Goal: Communication & Community: Answer question/provide support

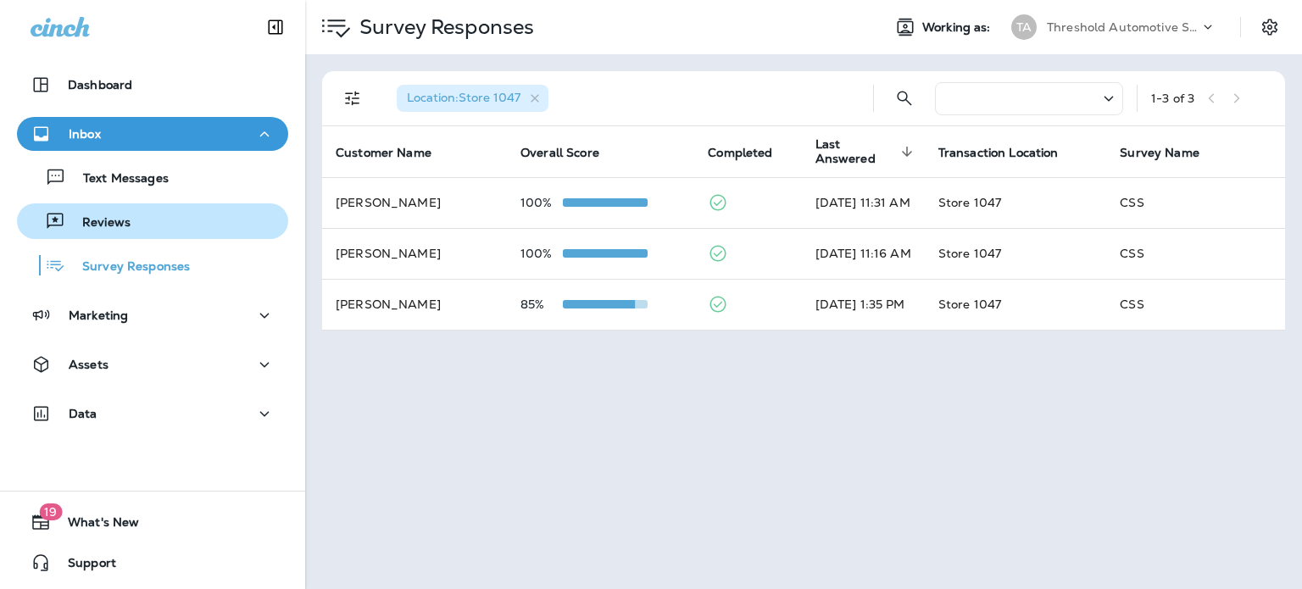
click at [161, 219] on div "Reviews" at bounding box center [153, 220] width 258 height 25
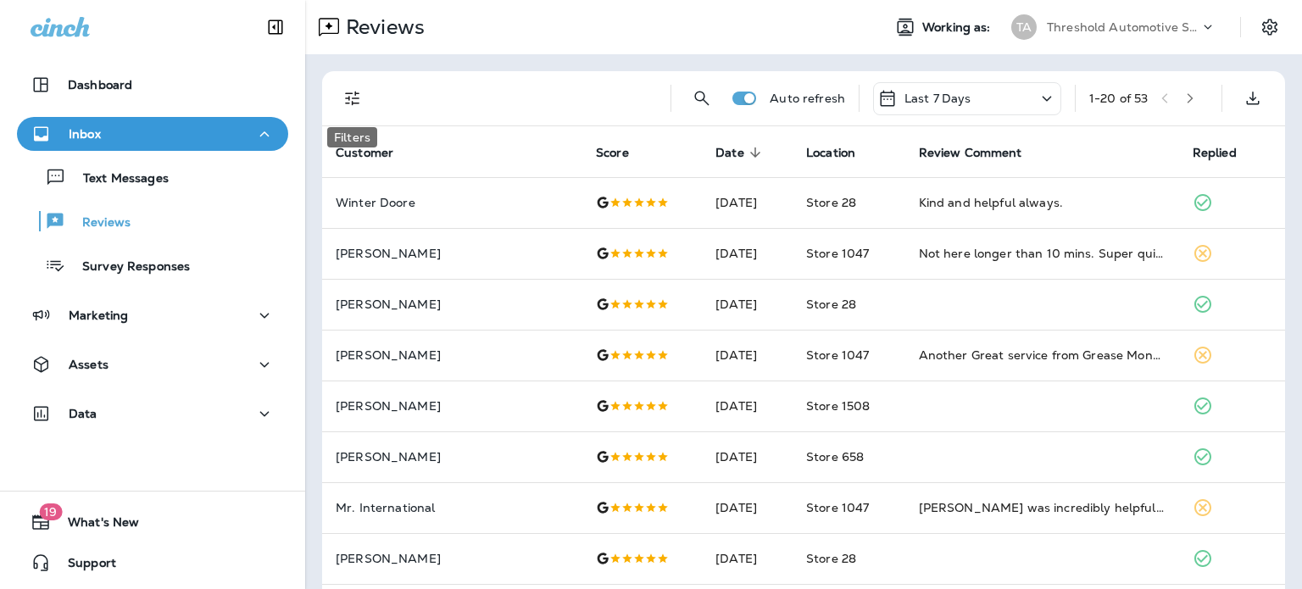
click at [358, 97] on icon "Filters" at bounding box center [352, 98] width 20 height 20
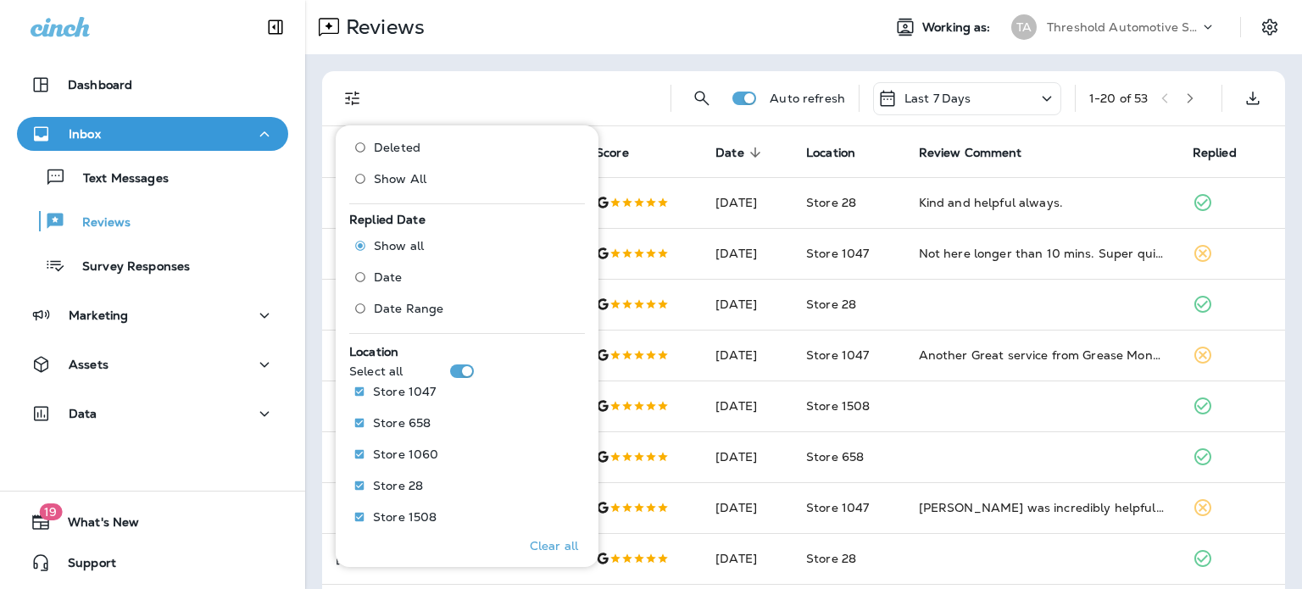
scroll to position [556, 0]
click at [554, 384] on p "Only" at bounding box center [551, 391] width 28 height 14
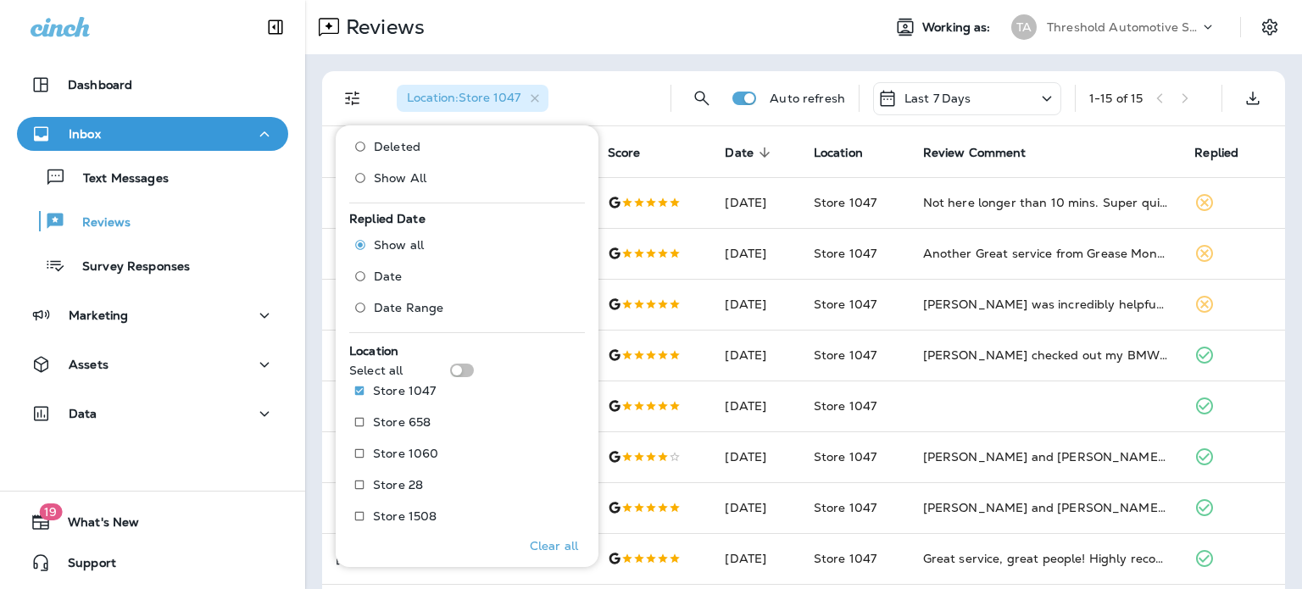
click at [617, 87] on div "Location : Store 1047" at bounding box center [520, 98] width 274 height 54
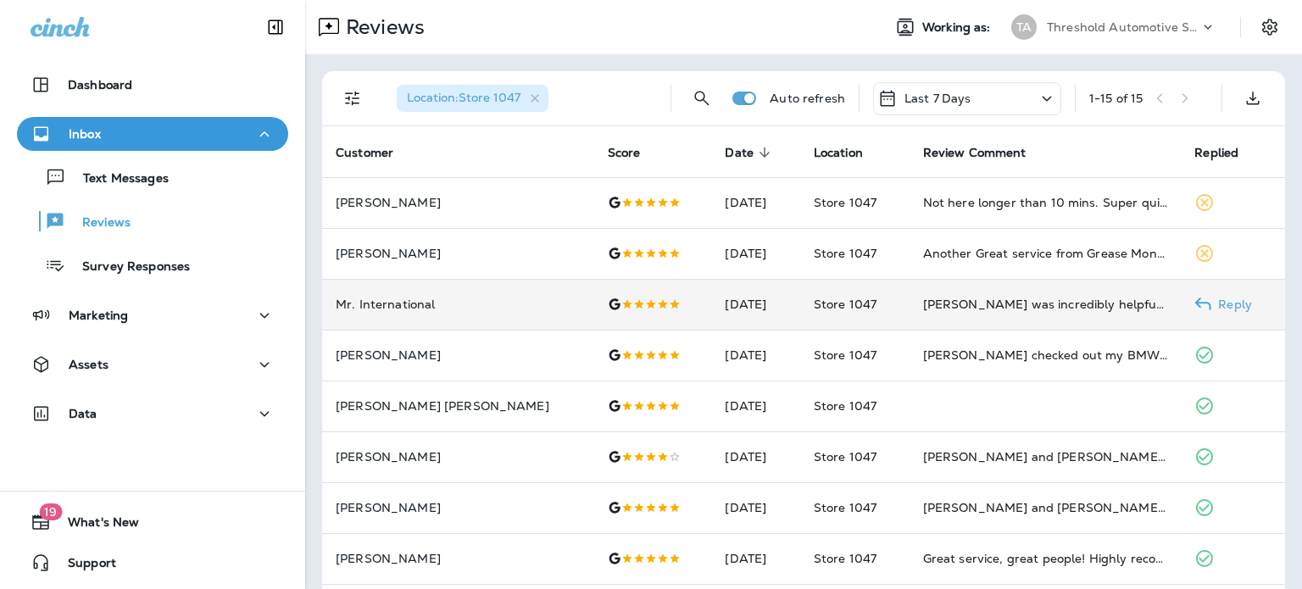
click at [1211, 308] on p "Reply" at bounding box center [1231, 304] width 41 height 14
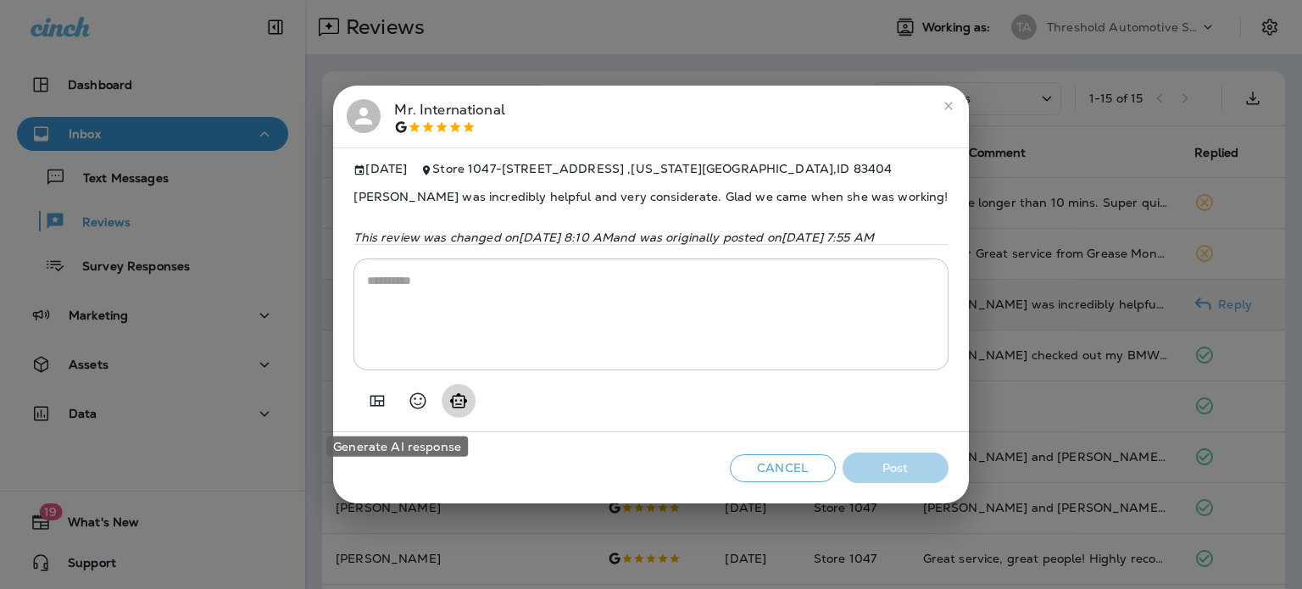
click at [450, 408] on icon "Generate AI response" at bounding box center [458, 400] width 17 height 14
type textarea "**********"
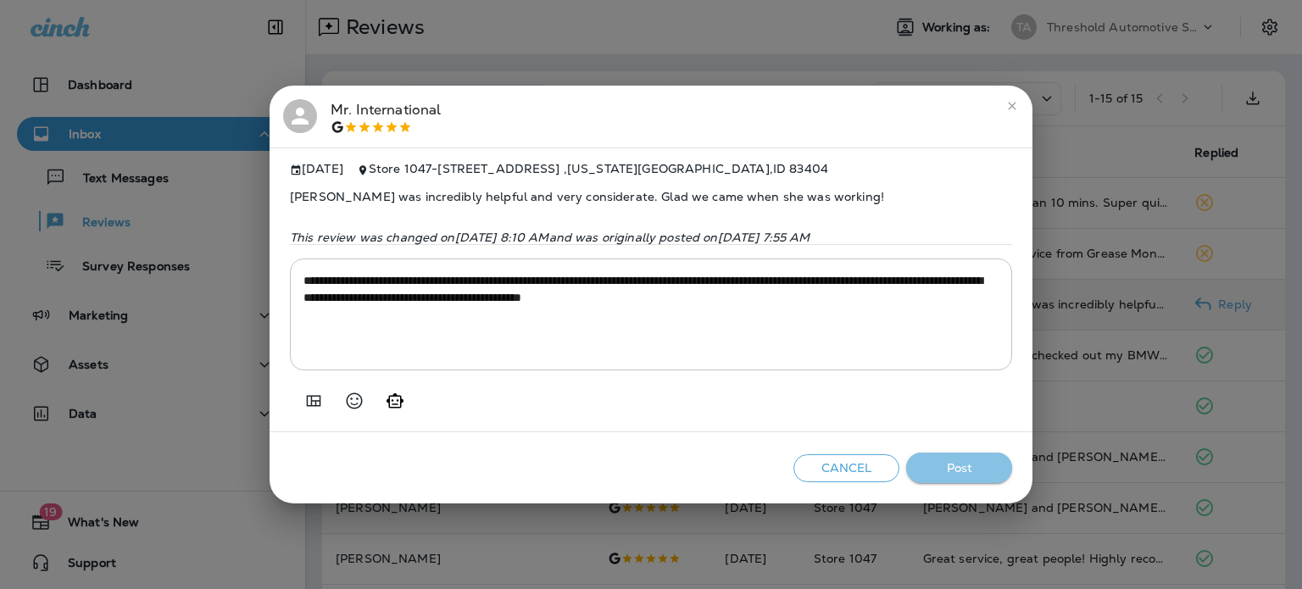
click at [956, 471] on button "Post" at bounding box center [959, 468] width 106 height 31
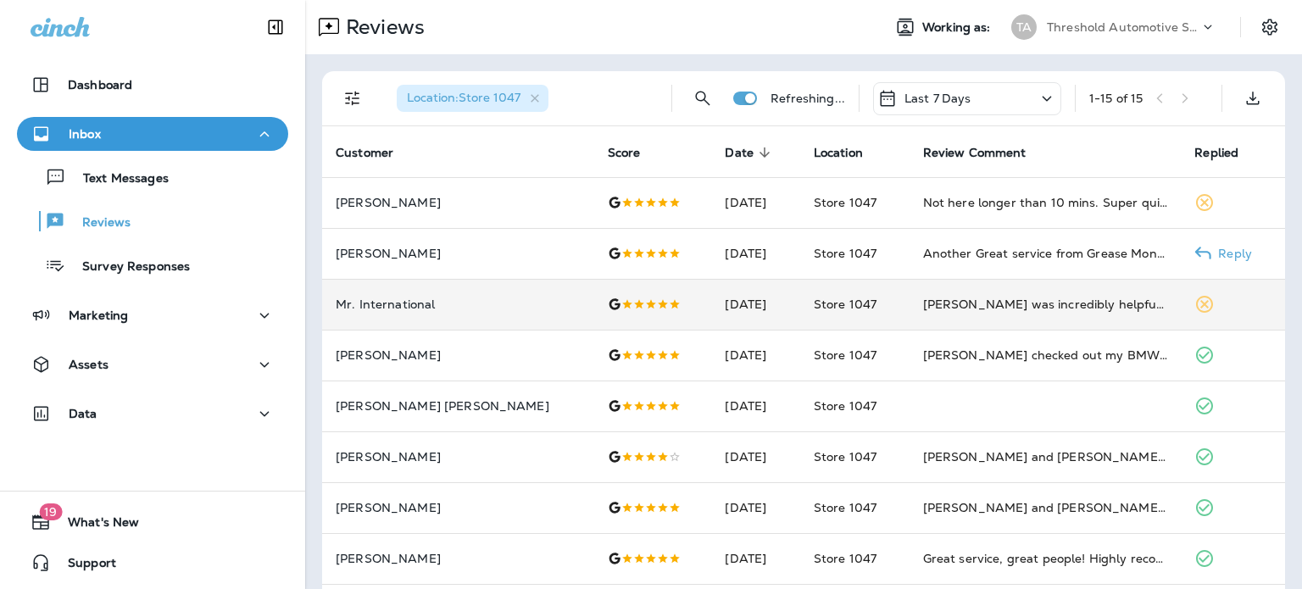
click at [1211, 252] on p "Reply" at bounding box center [1231, 254] width 41 height 14
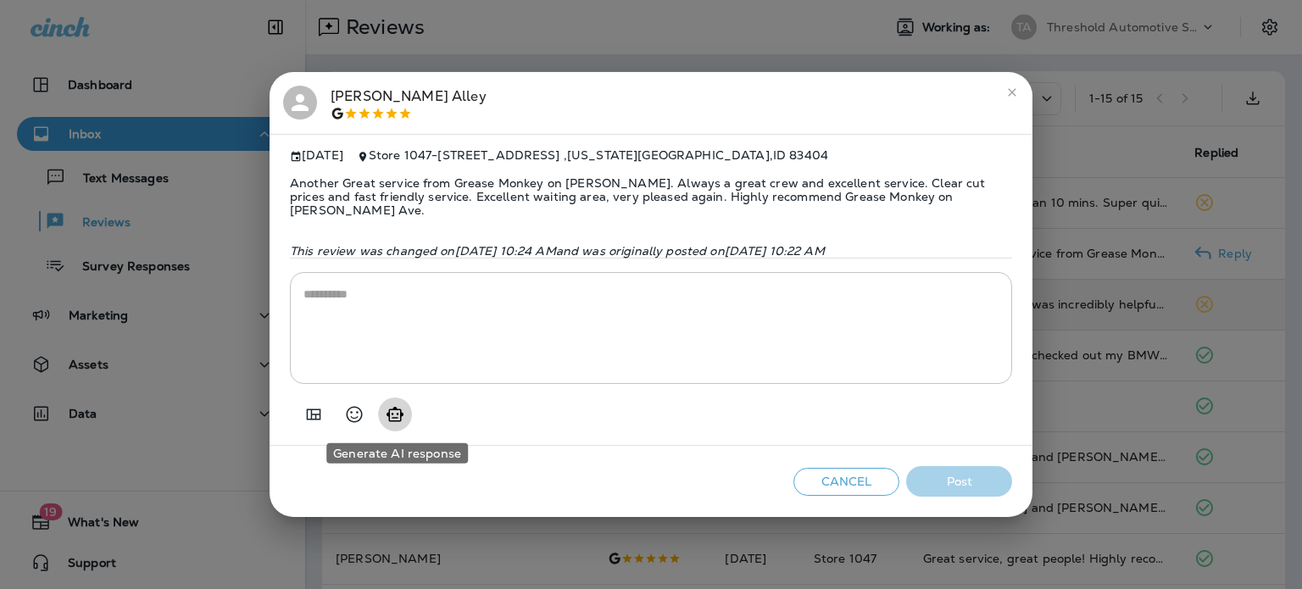
click at [390, 416] on icon "Generate AI response" at bounding box center [394, 414] width 17 height 14
type textarea "**********"
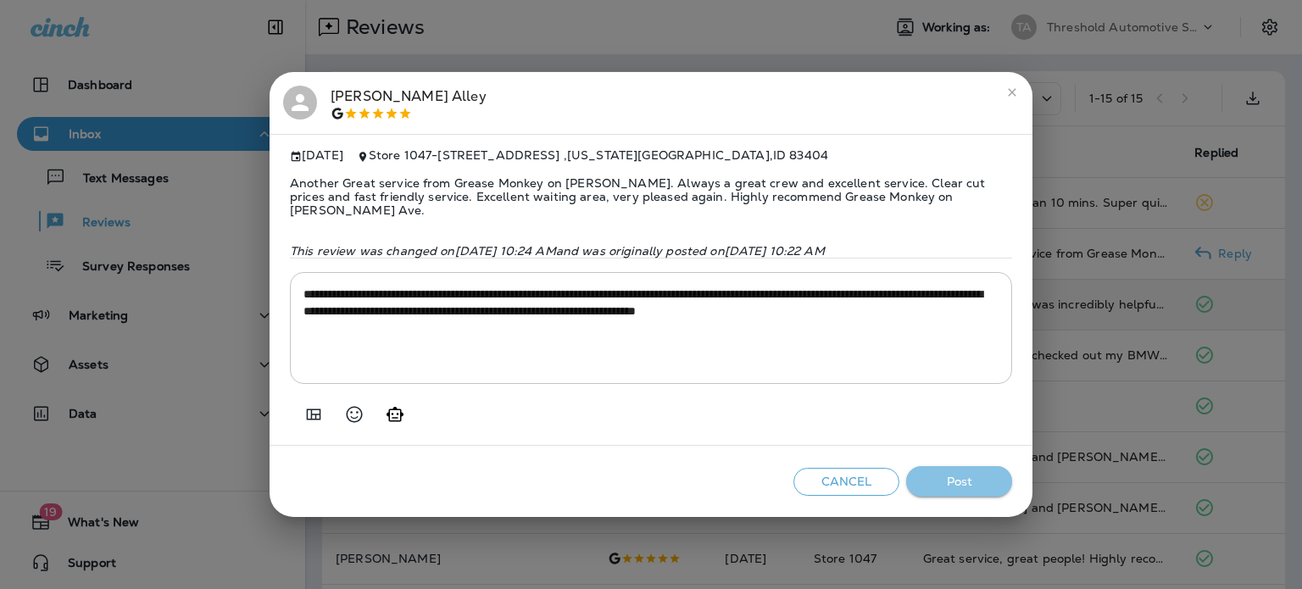
click at [956, 471] on button "Post" at bounding box center [959, 481] width 106 height 31
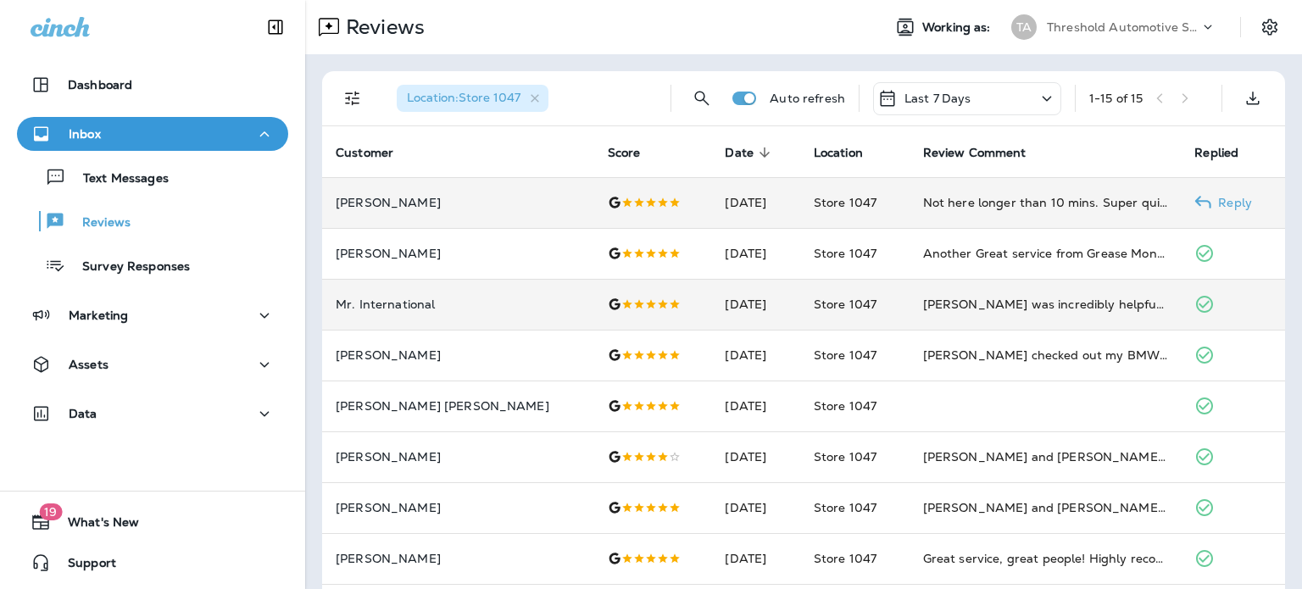
click at [1211, 197] on p "Reply" at bounding box center [1231, 203] width 41 height 14
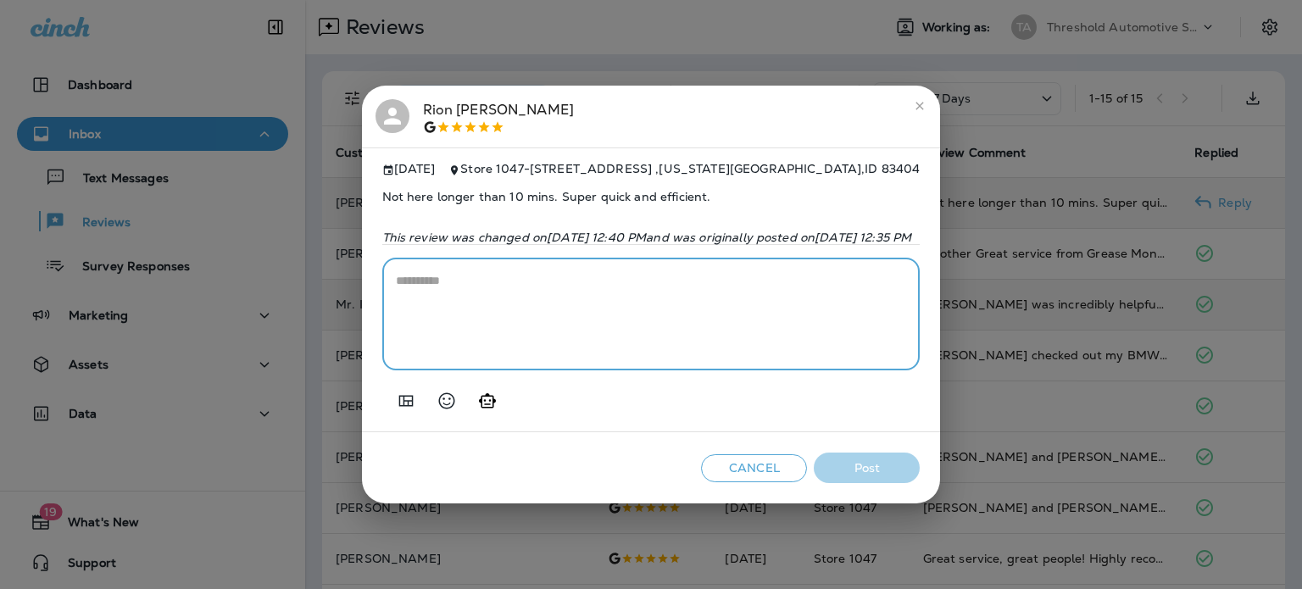
click at [569, 304] on textarea at bounding box center [651, 314] width 511 height 85
click at [477, 404] on icon "Generate AI response" at bounding box center [487, 401] width 20 height 20
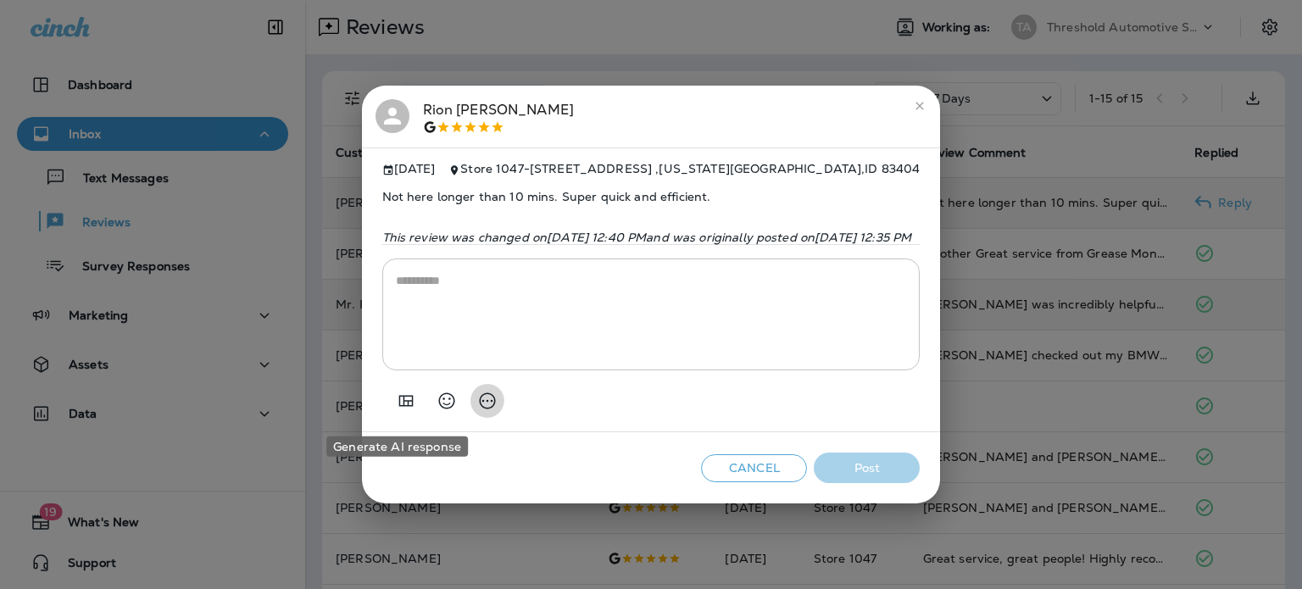
click at [477, 411] on icon "Generate AI response" at bounding box center [487, 401] width 20 height 20
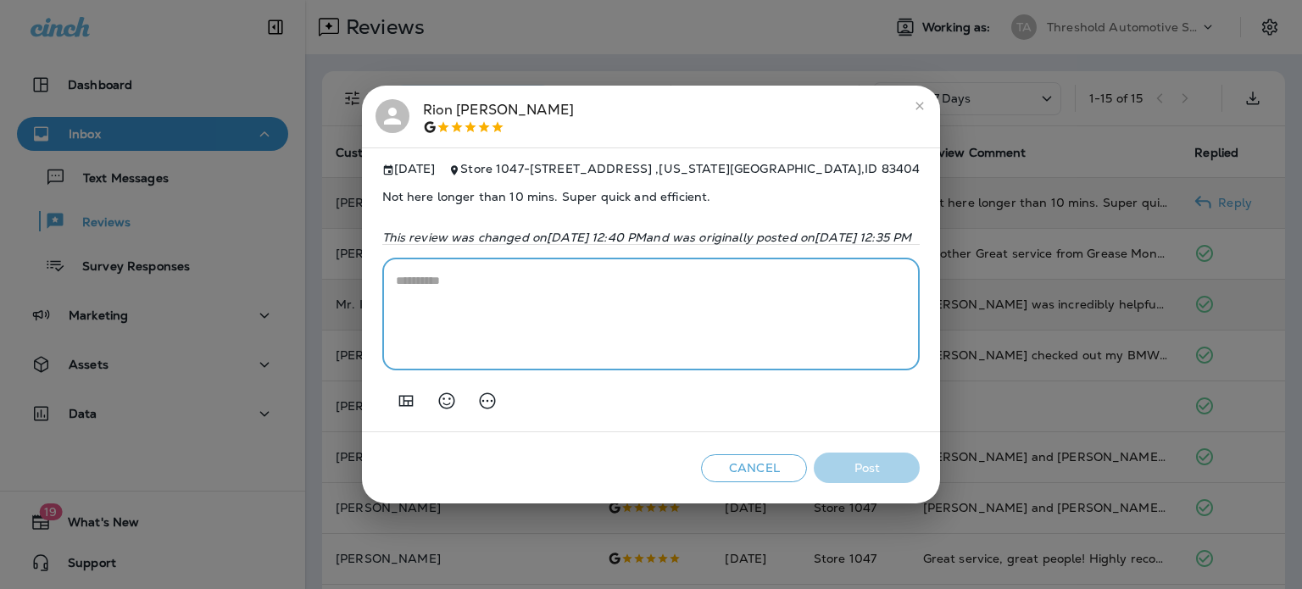
click at [442, 314] on textarea at bounding box center [651, 314] width 511 height 85
click at [477, 403] on icon "Generate AI response" at bounding box center [487, 401] width 20 height 20
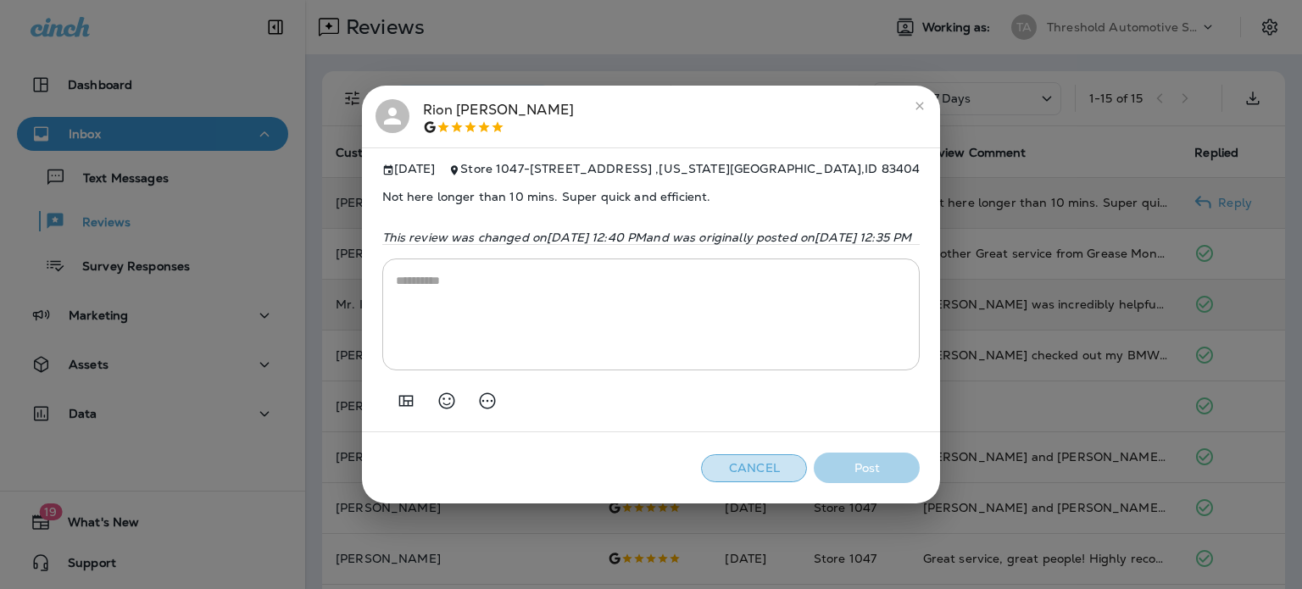
click at [807, 470] on button "Cancel" at bounding box center [754, 468] width 106 height 28
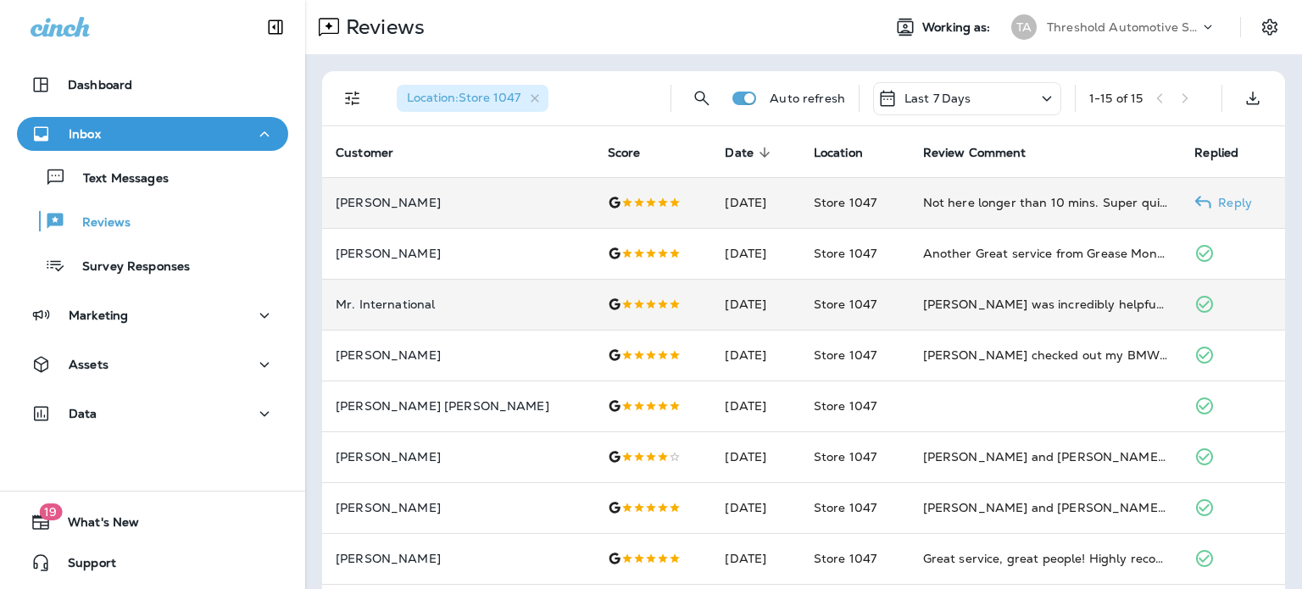
click at [1195, 199] on use at bounding box center [1203, 202] width 16 height 13
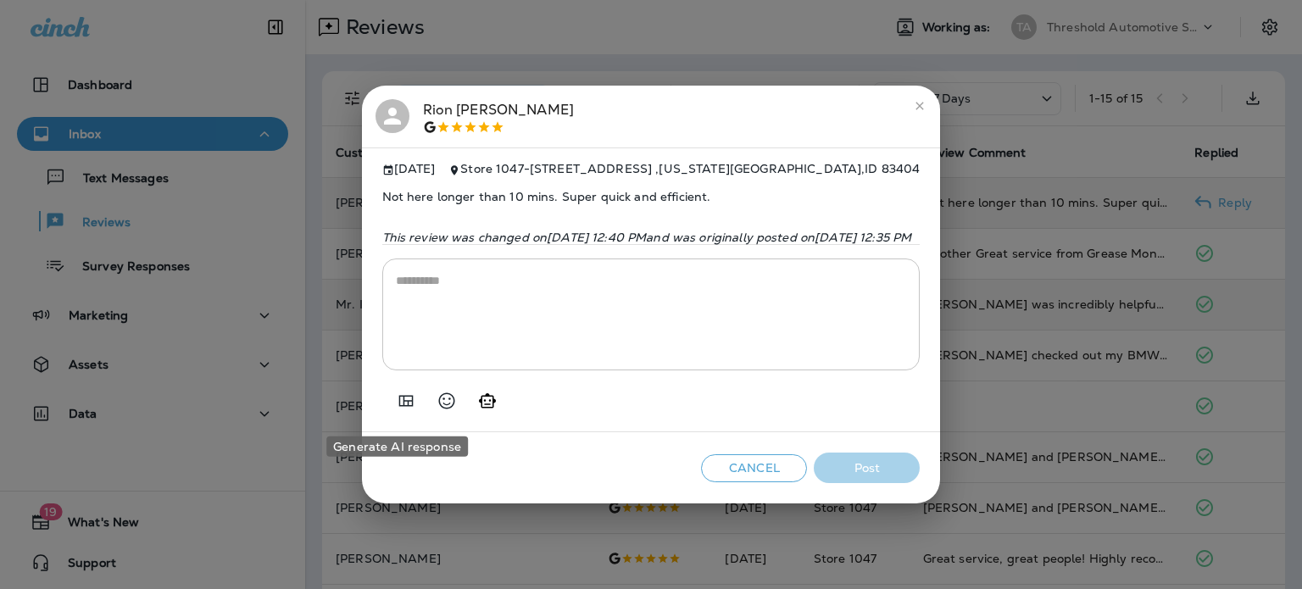
click at [477, 409] on icon "Generate AI response" at bounding box center [487, 401] width 20 height 20
click at [477, 403] on icon "Generate AI response" at bounding box center [487, 401] width 20 height 20
click at [396, 302] on textarea at bounding box center [651, 314] width 511 height 85
click at [479, 407] on icon "Generate AI response" at bounding box center [487, 400] width 16 height 16
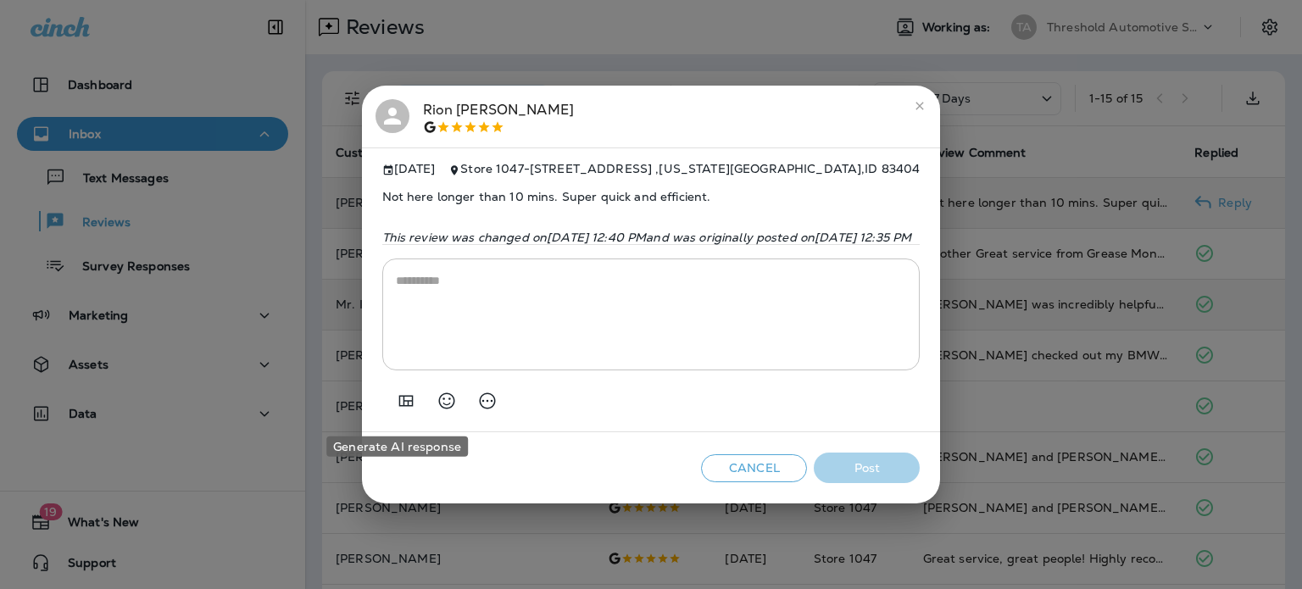
click at [479, 407] on icon "Generate AI response" at bounding box center [487, 400] width 16 height 16
click at [807, 474] on button "Cancel" at bounding box center [754, 468] width 106 height 28
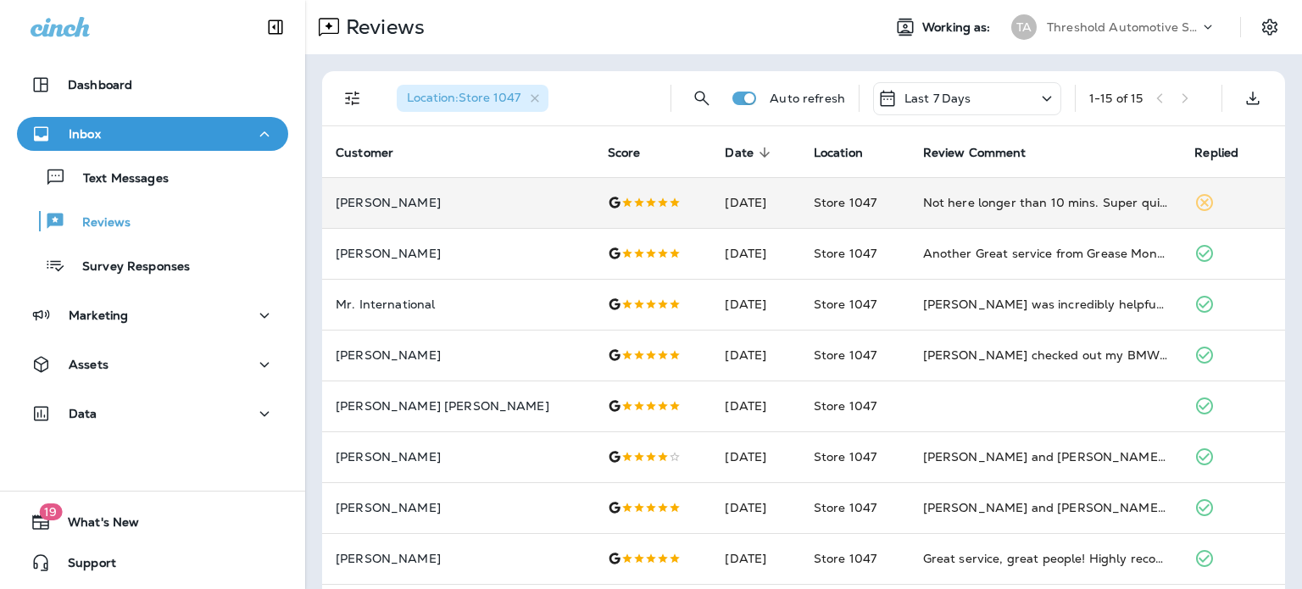
click at [1196, 202] on icon at bounding box center [1204, 202] width 17 height 17
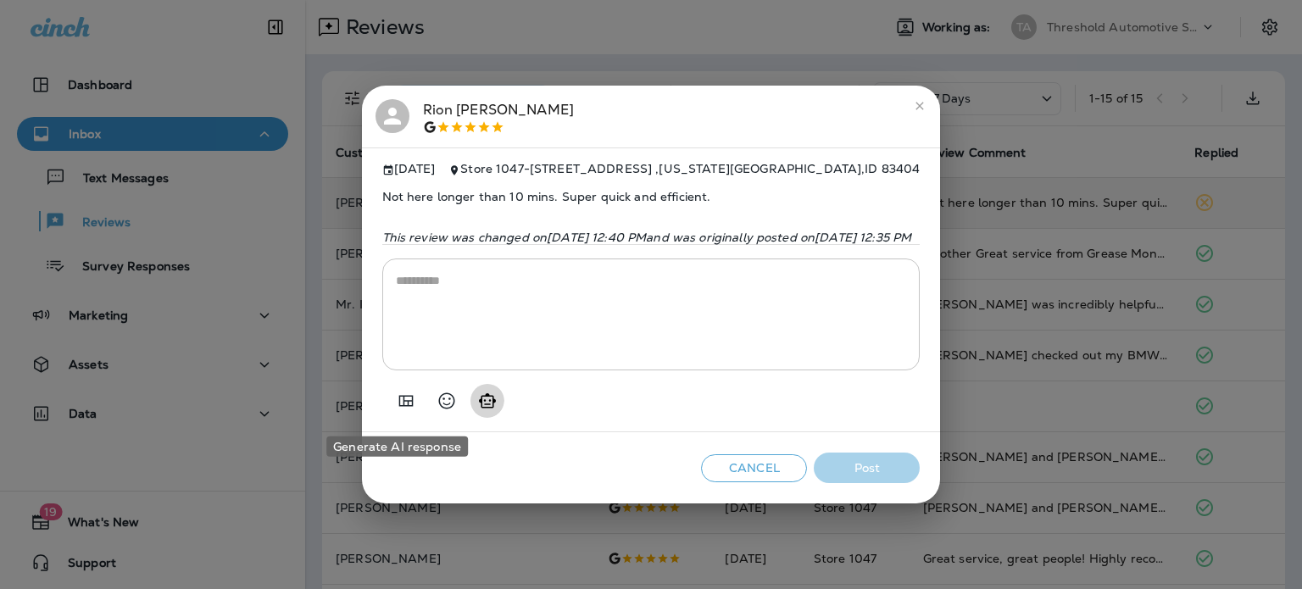
click at [477, 411] on icon "Generate AI response" at bounding box center [487, 401] width 20 height 20
click at [382, 275] on div "* ​" at bounding box center [651, 314] width 538 height 112
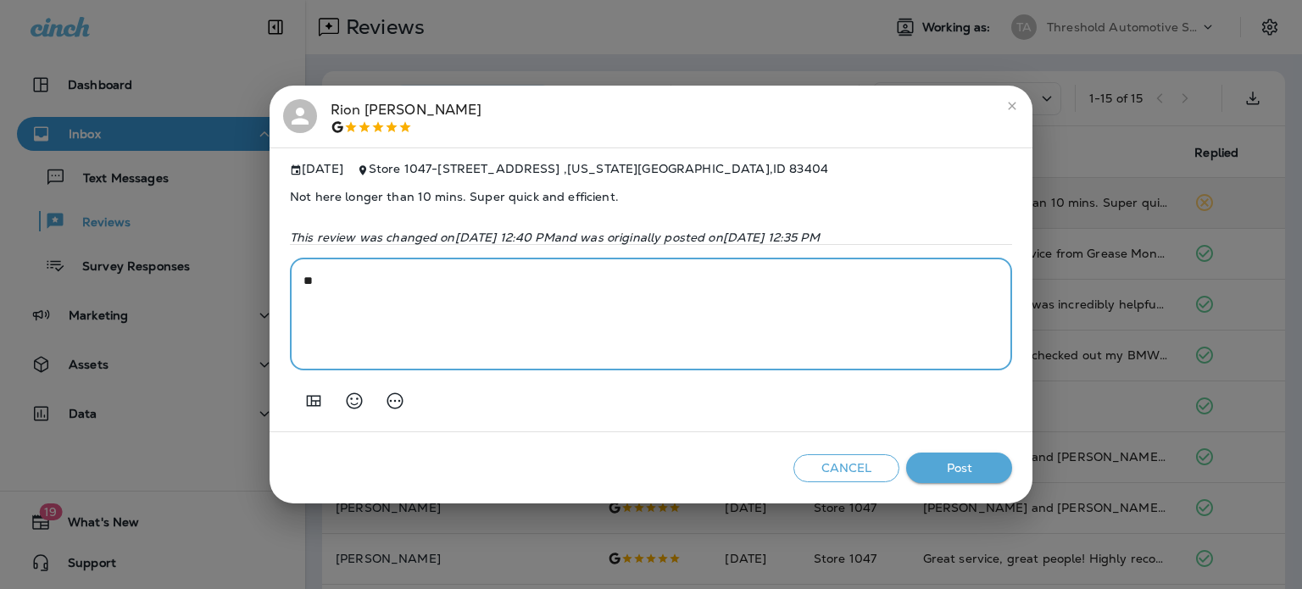
type textarea "*"
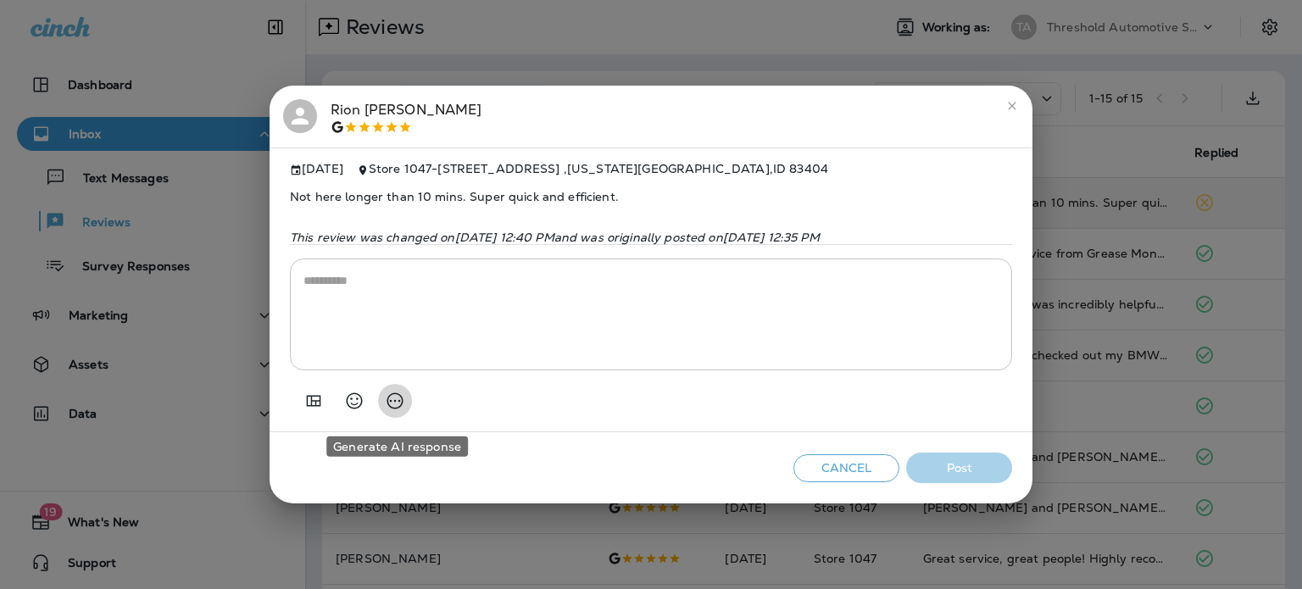
click at [398, 407] on icon "Generate AI response" at bounding box center [395, 400] width 16 height 16
type textarea "**********"
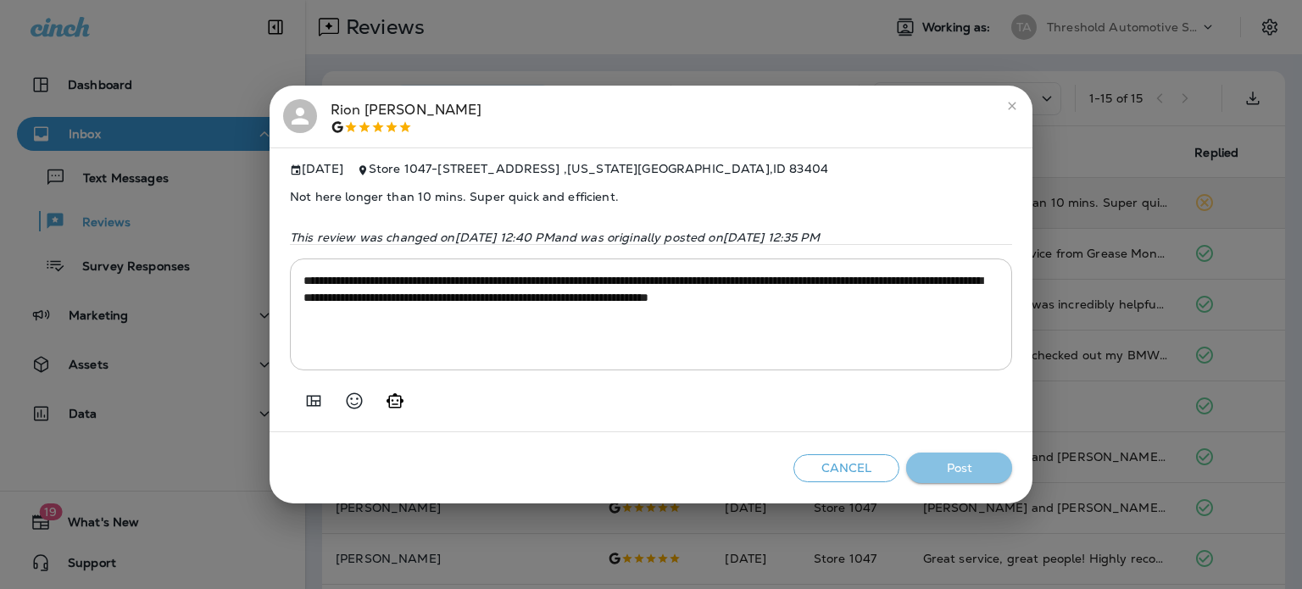
click at [959, 474] on button "Post" at bounding box center [959, 468] width 106 height 31
